Goal: Task Accomplishment & Management: Complete application form

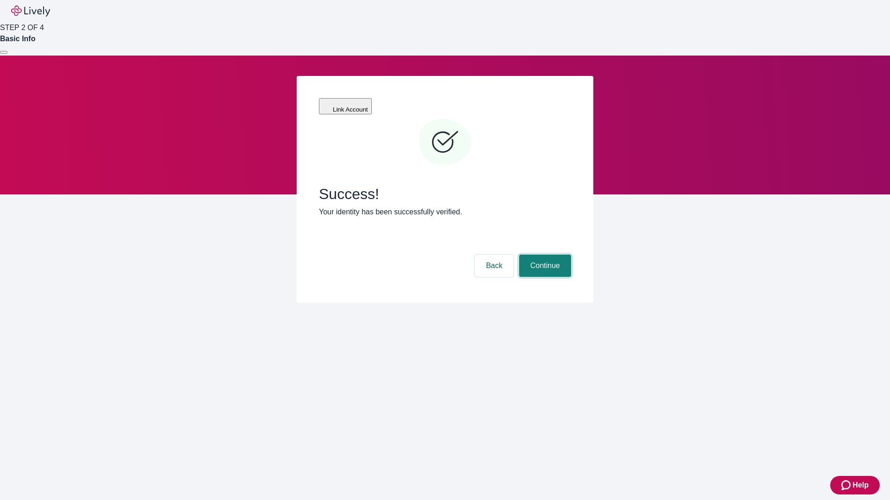
click at [543, 255] on button "Continue" at bounding box center [545, 266] width 52 height 22
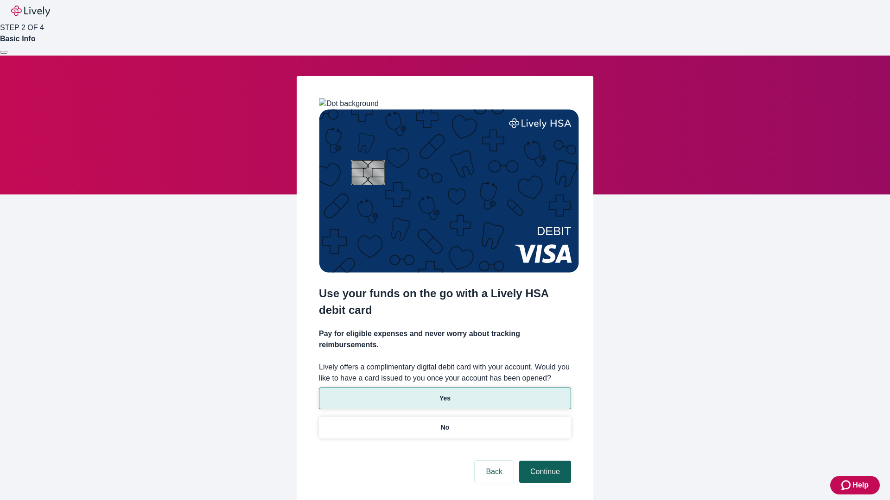
click at [444, 394] on p "Yes" at bounding box center [444, 399] width 11 height 10
click at [543, 461] on button "Continue" at bounding box center [545, 472] width 52 height 22
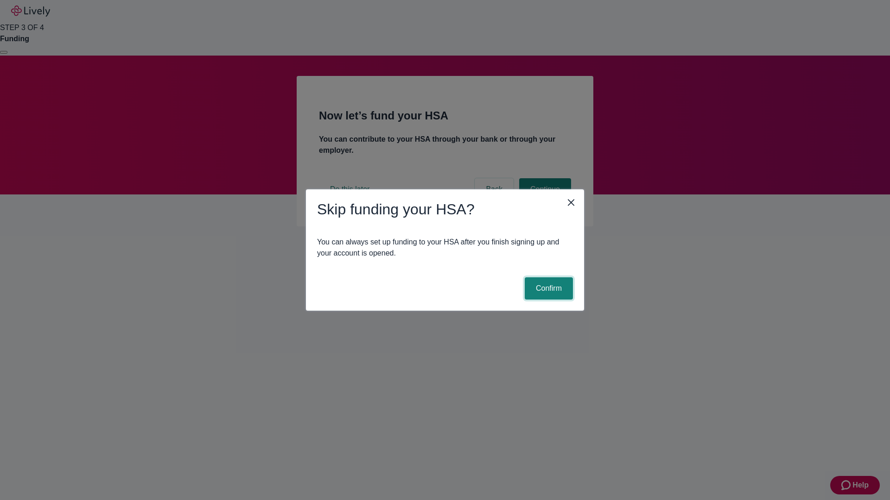
click at [547, 289] on button "Confirm" at bounding box center [548, 289] width 48 height 22
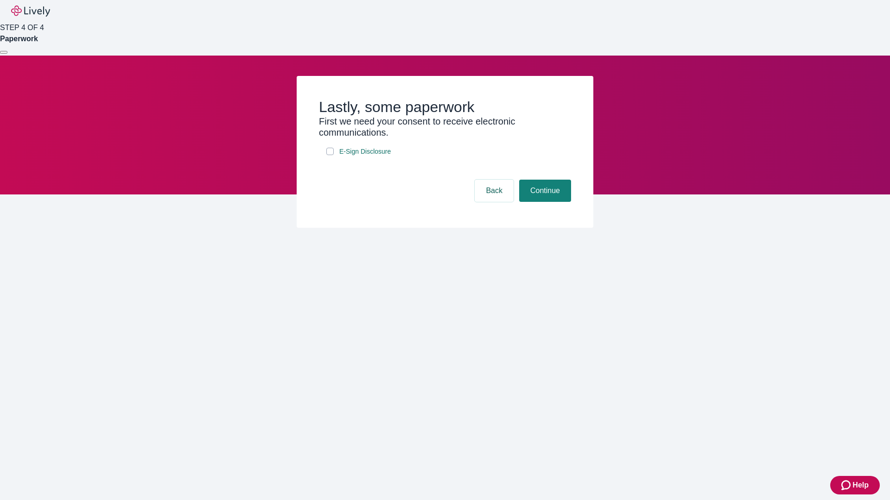
click at [330, 155] on input "E-Sign Disclosure" at bounding box center [329, 151] width 7 height 7
checkbox input "true"
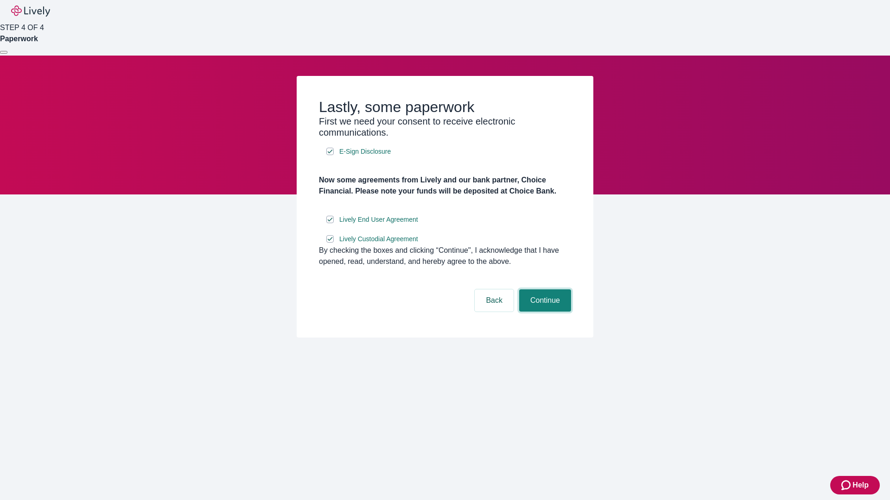
click at [543, 312] on button "Continue" at bounding box center [545, 301] width 52 height 22
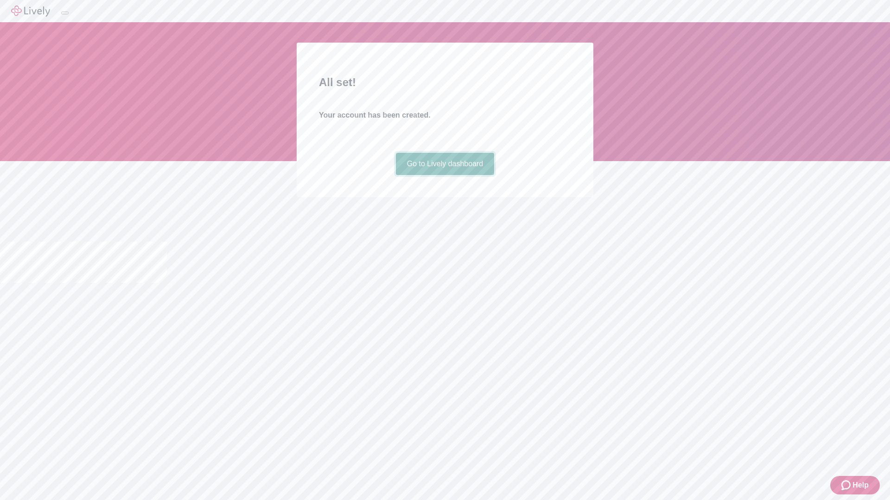
click at [444, 175] on link "Go to Lively dashboard" at bounding box center [445, 164] width 99 height 22
